Goal: Transaction & Acquisition: Purchase product/service

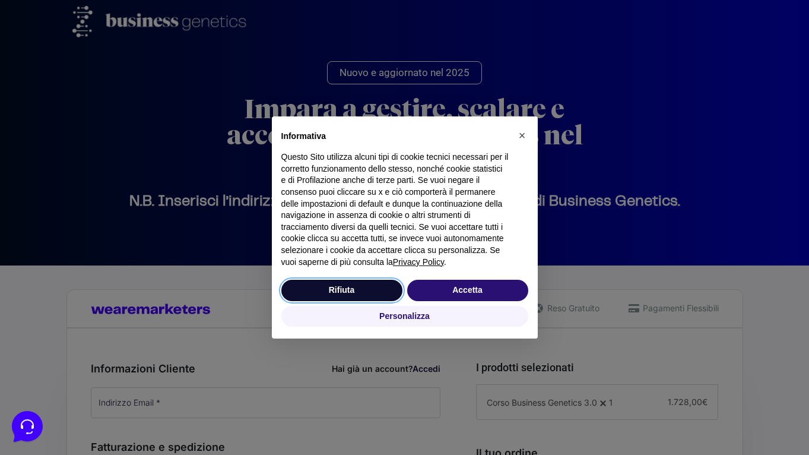
click at [366, 296] on button "Rifiuta" at bounding box center [341, 289] width 121 height 21
click at [342, 291] on div "Acquisti Protetti Reso Gratuito Pagamenti Flessibili" at bounding box center [404, 308] width 676 height 39
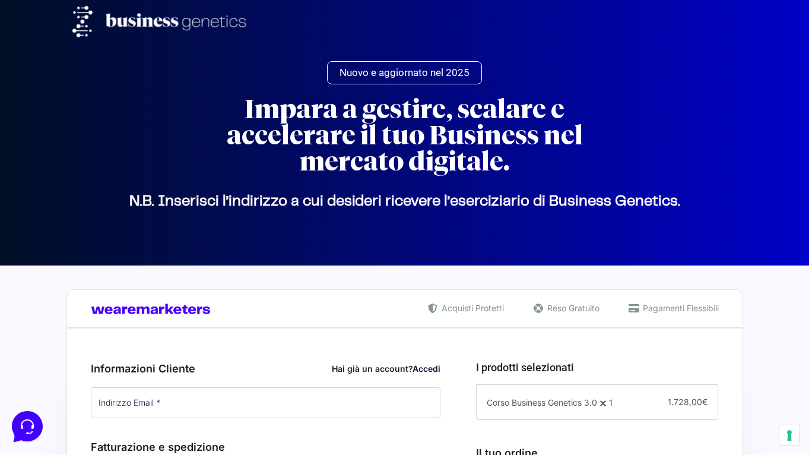
click at [523, 395] on div "Corso Business Genetics 3.0 1" at bounding box center [550, 402] width 126 height 15
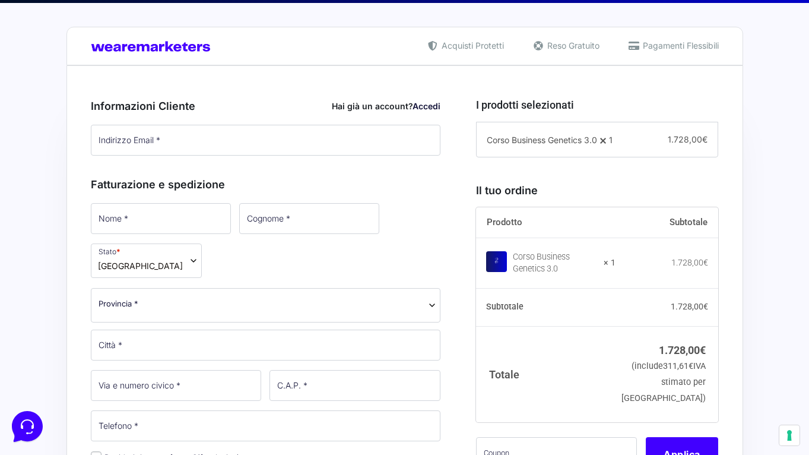
click at [517, 133] on div "Corso Business Genetics 3.0 1" at bounding box center [550, 139] width 126 height 15
click at [522, 131] on div "Corso Business Genetics 3.0 1 − 1 + 1.728,00 €" at bounding box center [597, 140] width 242 height 36
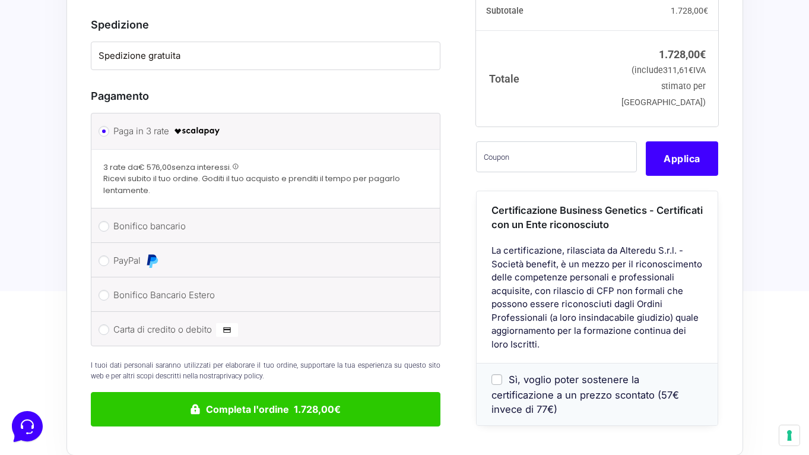
scroll to position [894, 0]
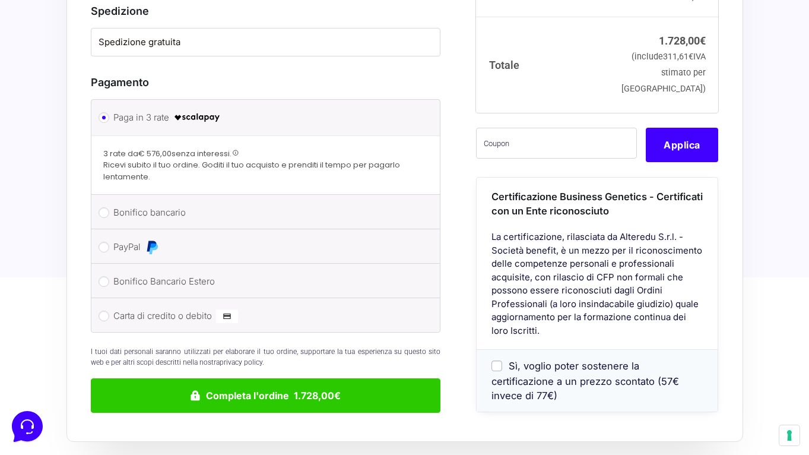
click at [200, 238] on label "PayPal" at bounding box center [263, 247] width 301 height 18
click at [109, 242] on input "PayPal" at bounding box center [104, 247] width 11 height 11
radio input "true"
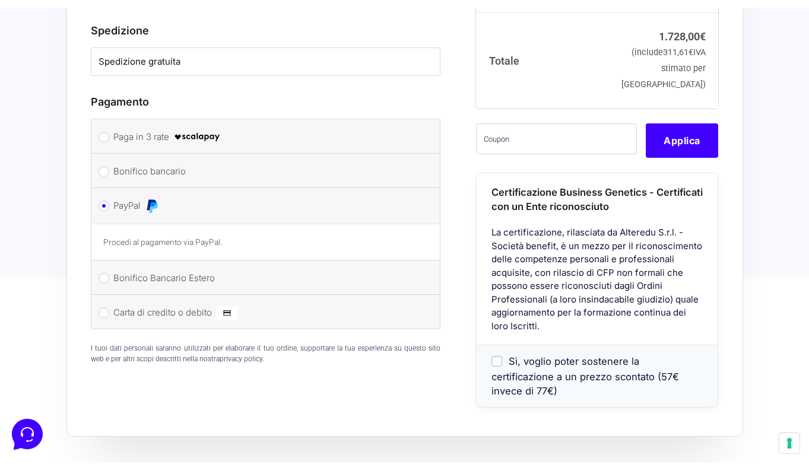
scroll to position [874, 0]
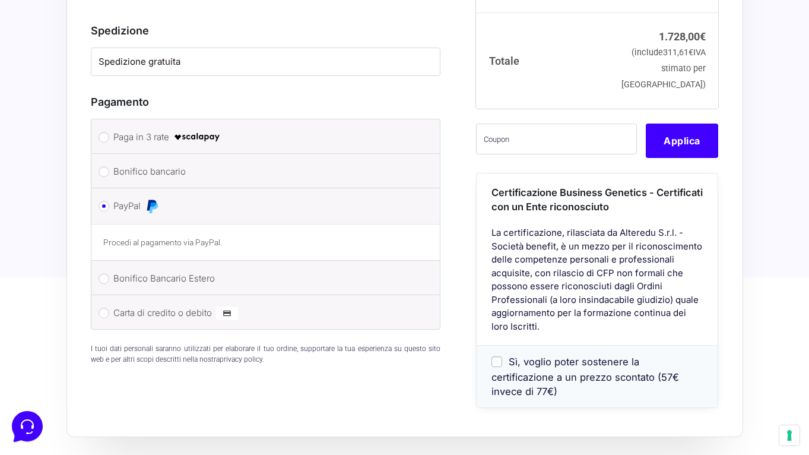
click at [256, 128] on label "Paga in 3 rate" at bounding box center [263, 137] width 301 height 18
click at [109, 132] on input "Paga in 3 rate" at bounding box center [104, 137] width 11 height 11
radio input "true"
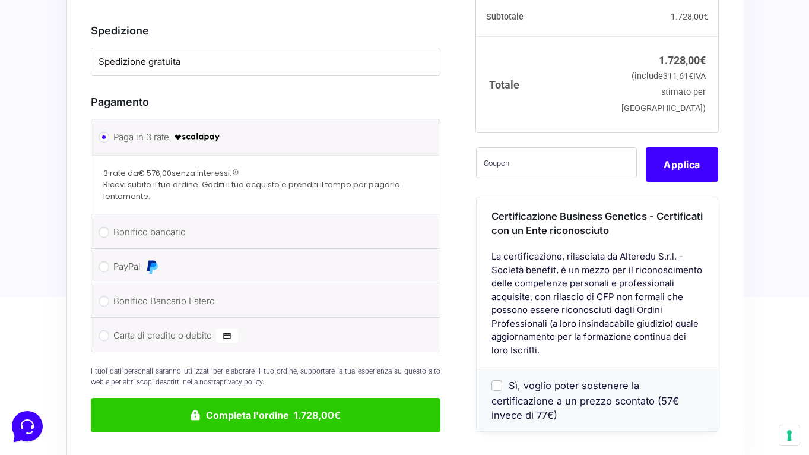
click at [239, 169] on span at bounding box center [236, 172] width 7 height 7
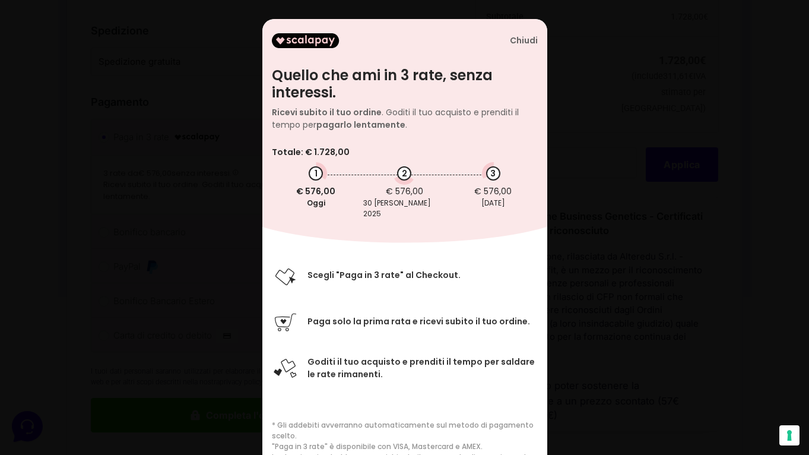
click at [522, 43] on div "Chiudi" at bounding box center [524, 41] width 28 height 10
